Goal: Task Accomplishment & Management: Manage account settings

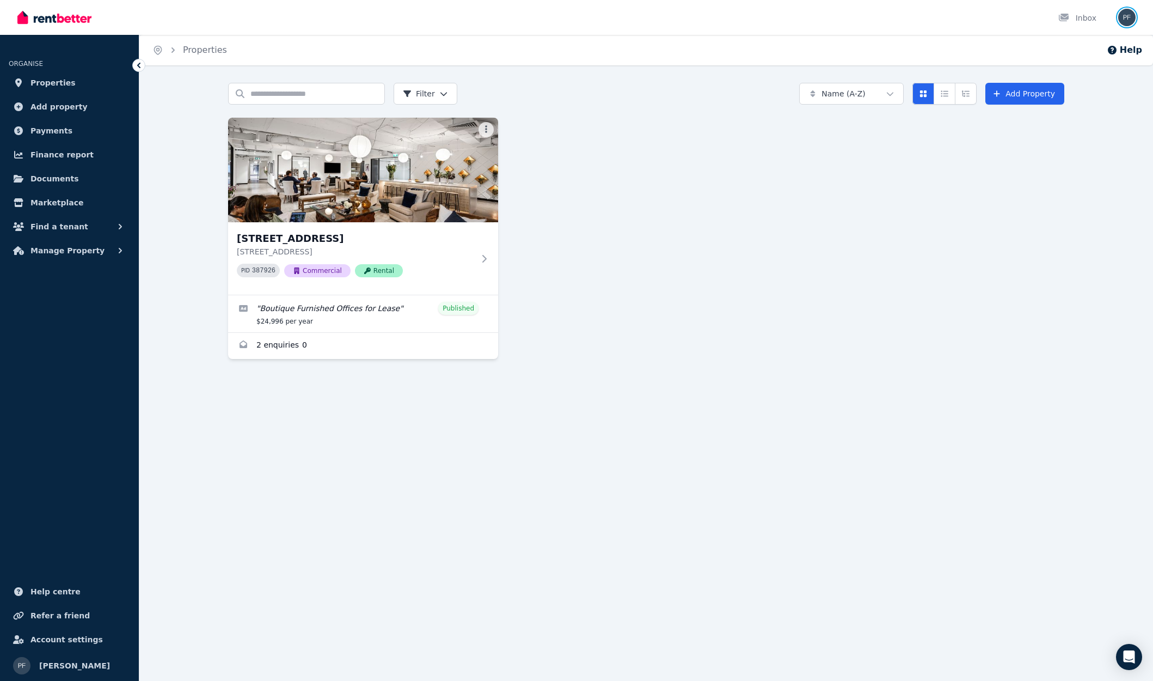
click at [1119, 20] on img "button" at bounding box center [1126, 17] width 17 height 17
click at [1079, 144] on span "Logout" at bounding box center [1083, 144] width 105 height 20
click at [1124, 16] on img "button" at bounding box center [1126, 17] width 17 height 17
click at [1010, 212] on div "39 Albany St, Crows Nest 39 Albany St, Crows Nest NSW 2065 PID 387926 Commercia…" at bounding box center [646, 238] width 836 height 241
